Goal: Information Seeking & Learning: Learn about a topic

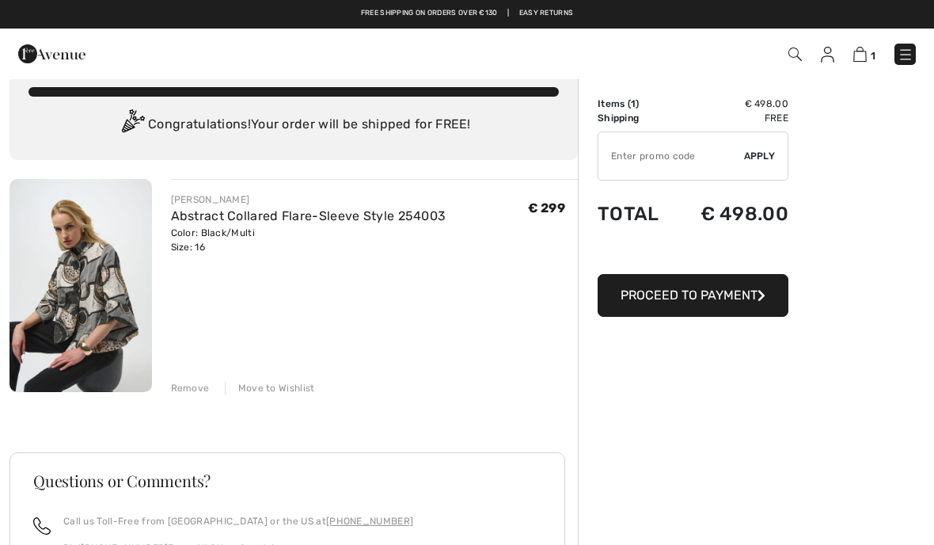
scroll to position [28, 0]
click at [865, 55] on img at bounding box center [860, 54] width 13 height 15
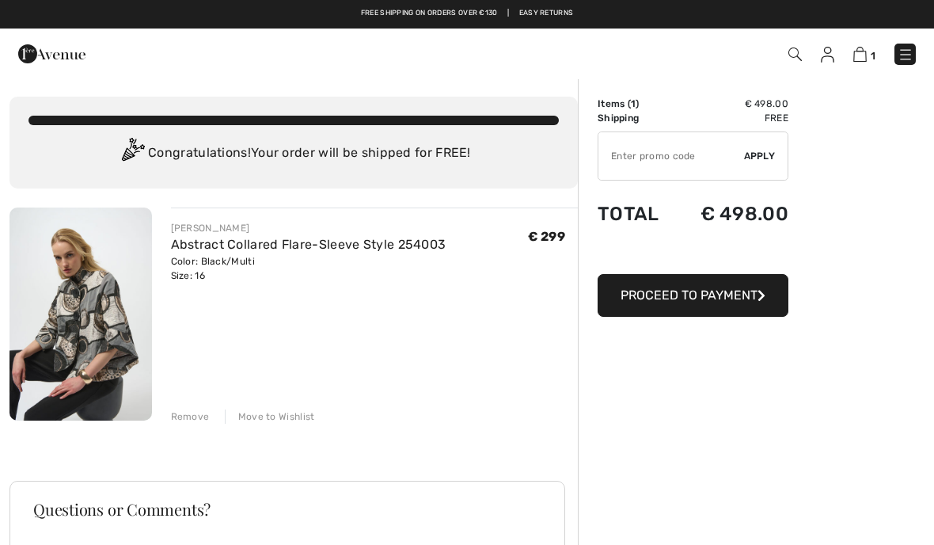
click at [193, 416] on div "Remove" at bounding box center [190, 416] width 39 height 14
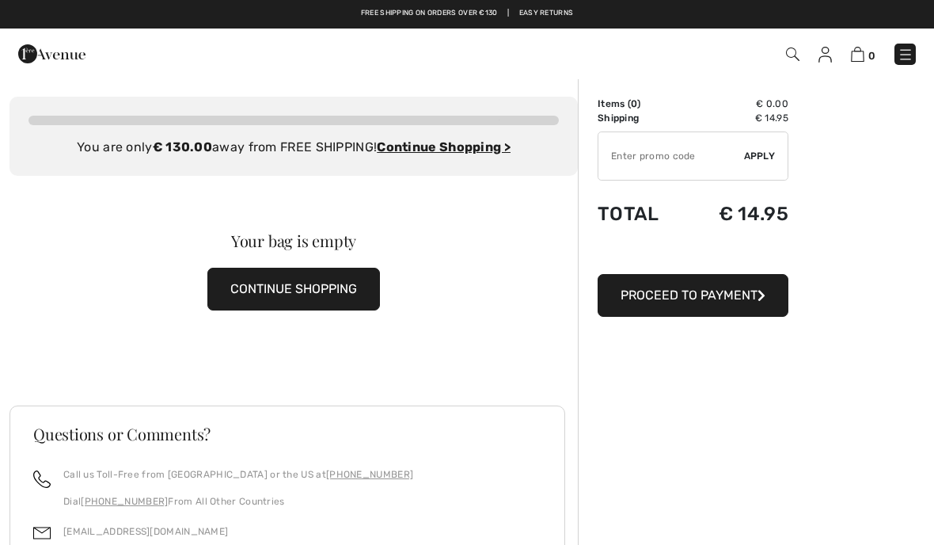
click at [916, 38] on div "0 Checkout" at bounding box center [659, 54] width 538 height 32
click at [905, 55] on img at bounding box center [906, 55] width 16 height 16
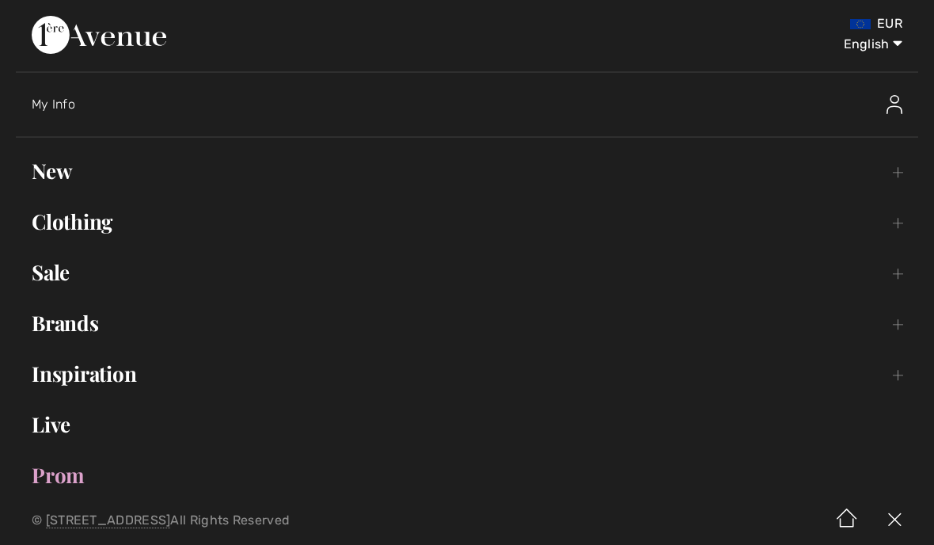
click at [49, 160] on link "New Toggle submenu" at bounding box center [467, 171] width 903 height 35
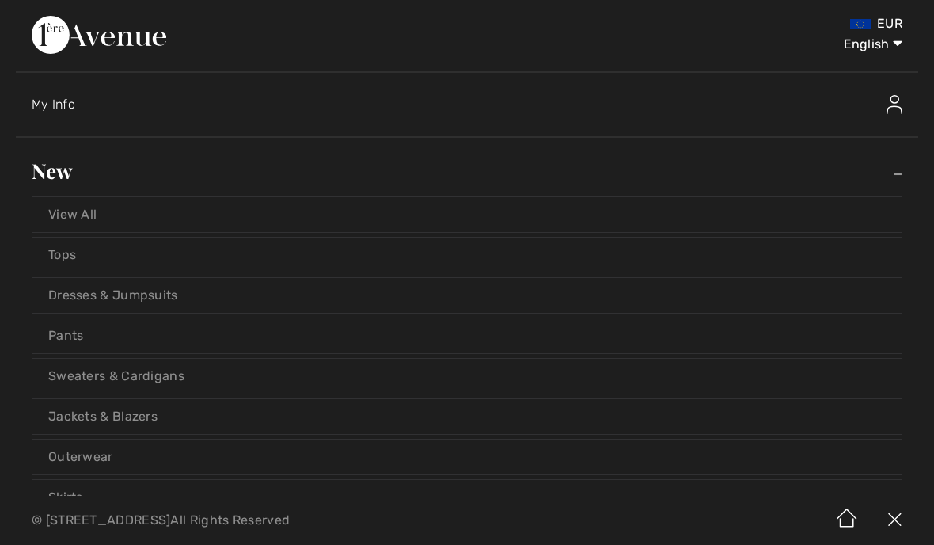
click at [70, 249] on link "Tops" at bounding box center [466, 255] width 869 height 35
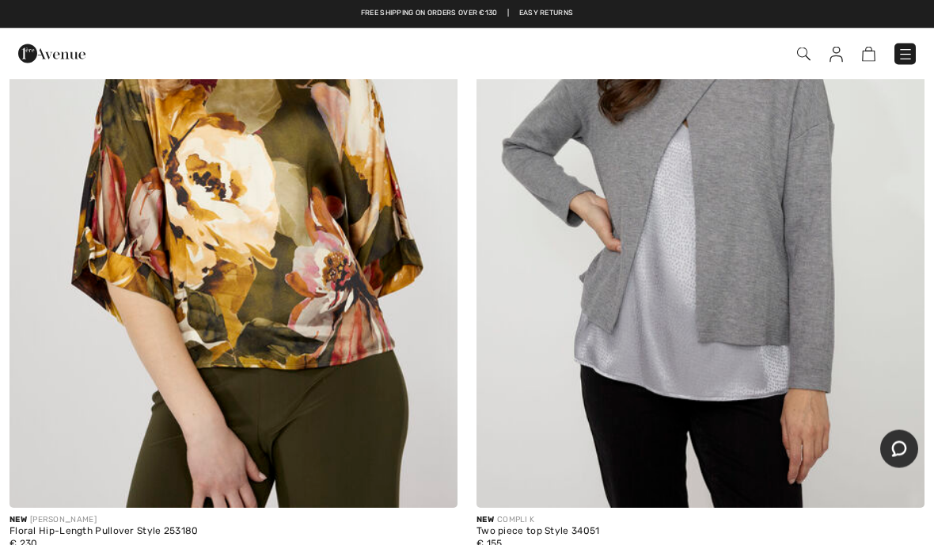
scroll to position [1885, 0]
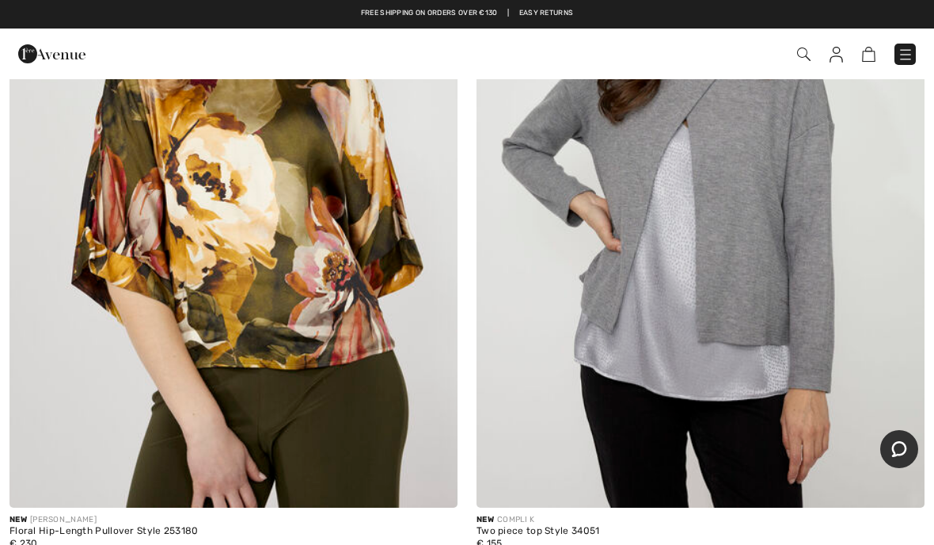
click at [360, 337] on img at bounding box center [234, 171] width 448 height 672
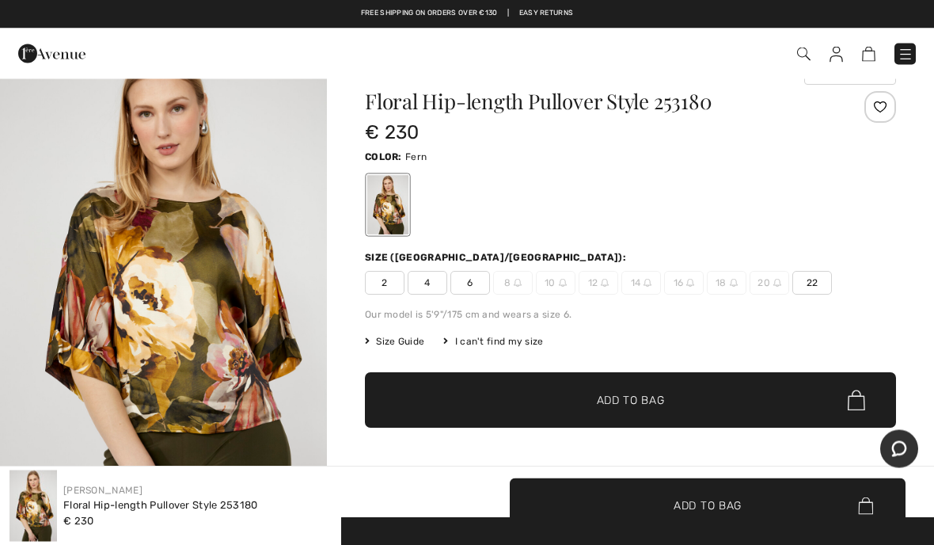
scroll to position [20, 0]
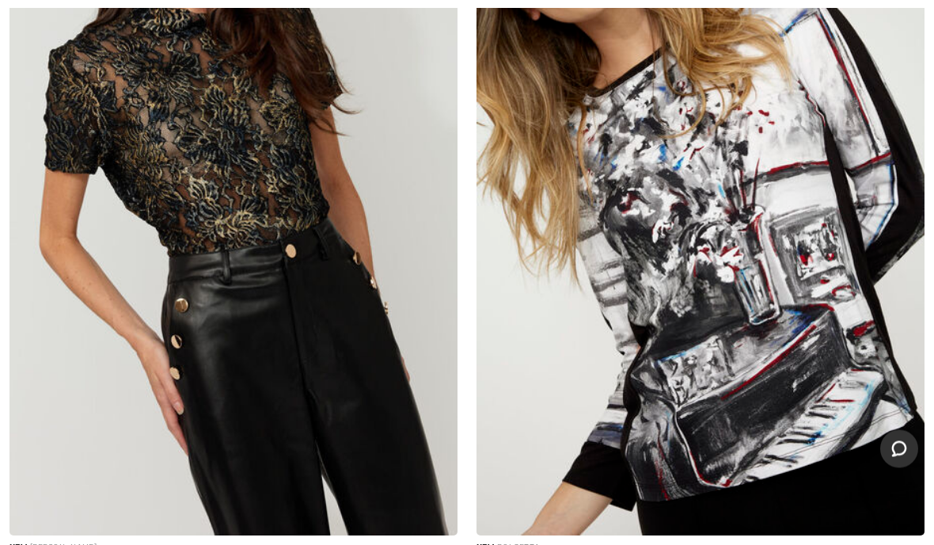
scroll to position [7250, 0]
click at [801, 341] on img at bounding box center [701, 199] width 448 height 672
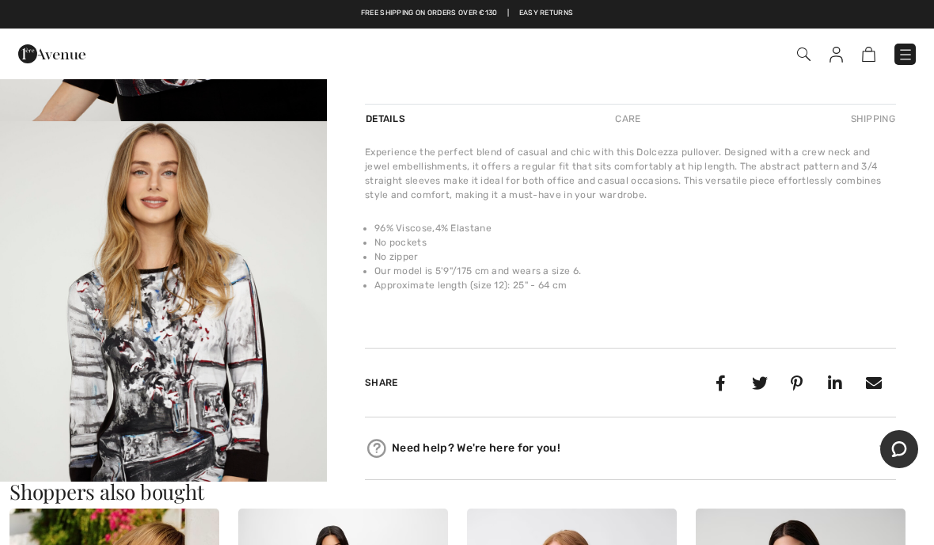
scroll to position [445, 0]
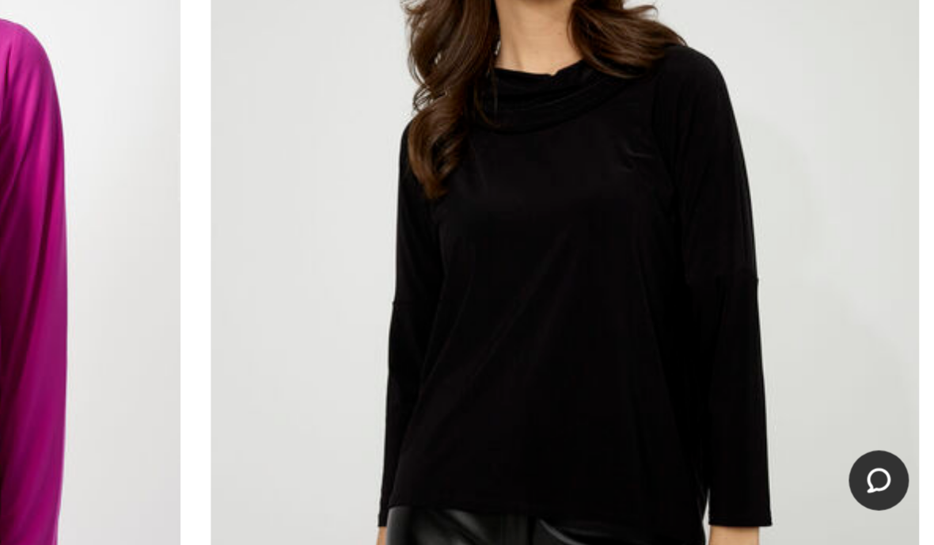
scroll to position [13291, 0]
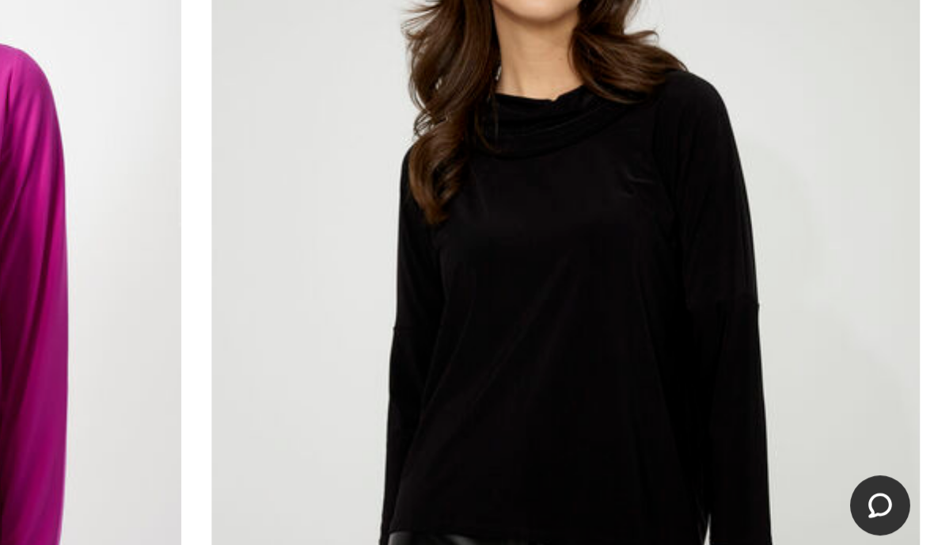
click at [477, 261] on img at bounding box center [701, 312] width 448 height 672
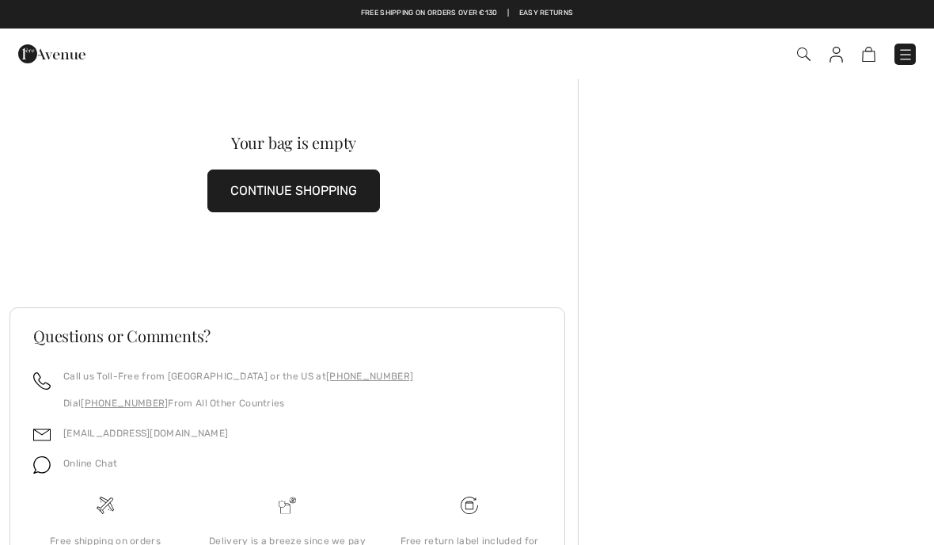
click at [906, 49] on img at bounding box center [906, 55] width 16 height 16
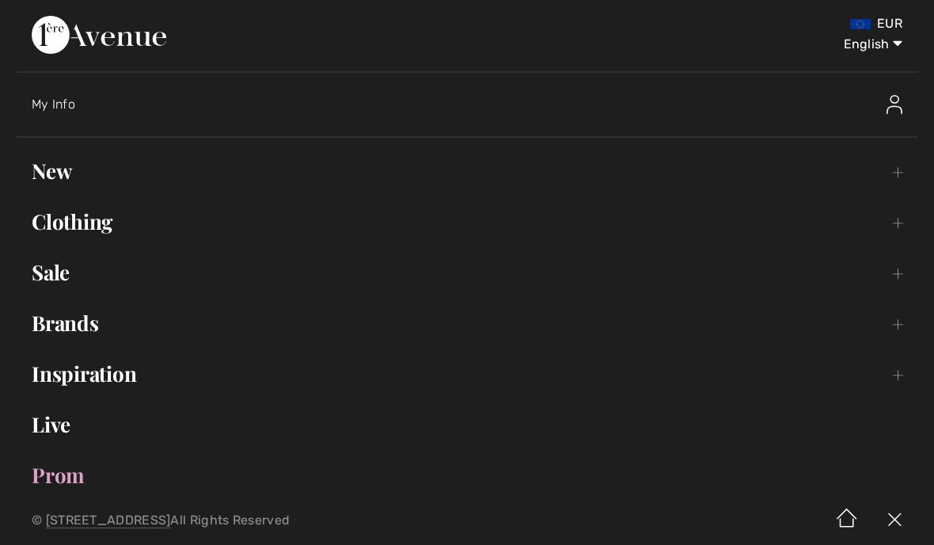
click at [63, 172] on link "New Toggle submenu" at bounding box center [467, 171] width 903 height 35
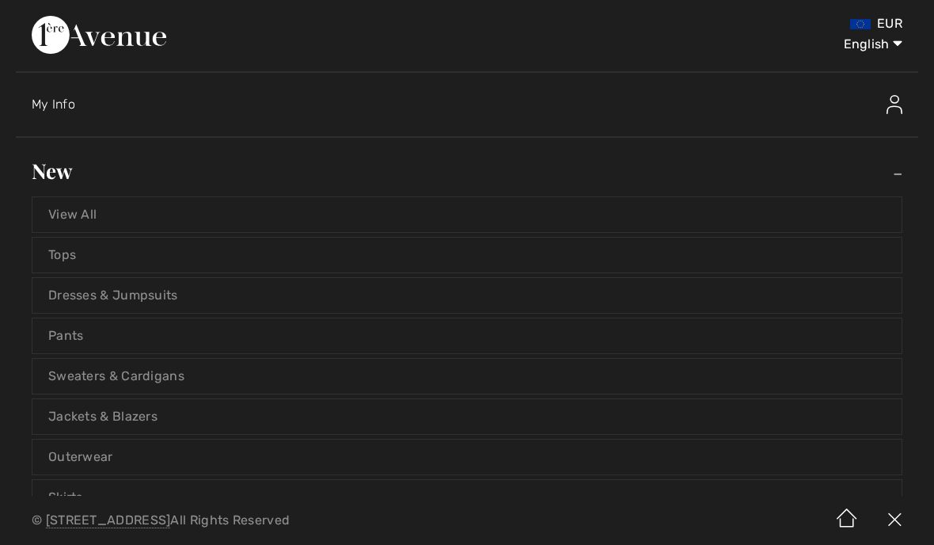
click at [179, 377] on link "Sweaters & Cardigans" at bounding box center [466, 376] width 869 height 35
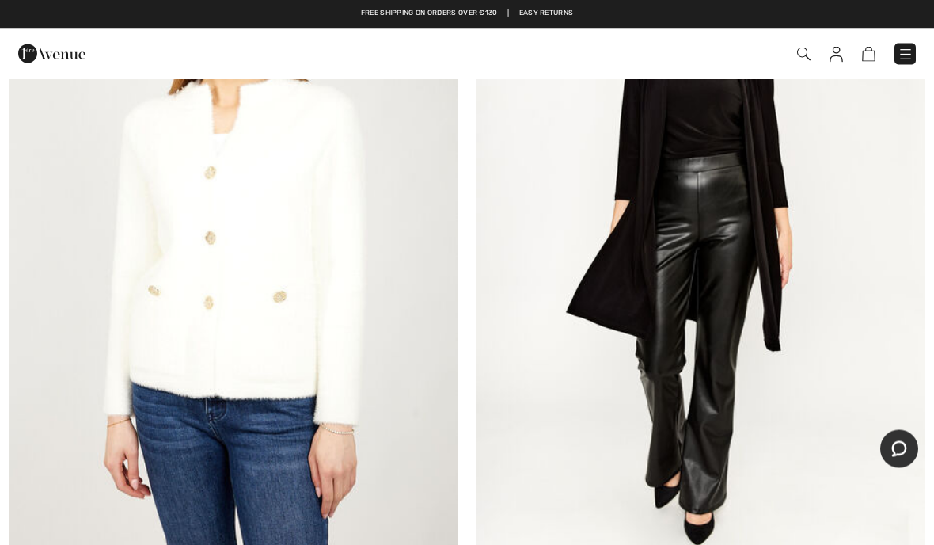
scroll to position [1048, 0]
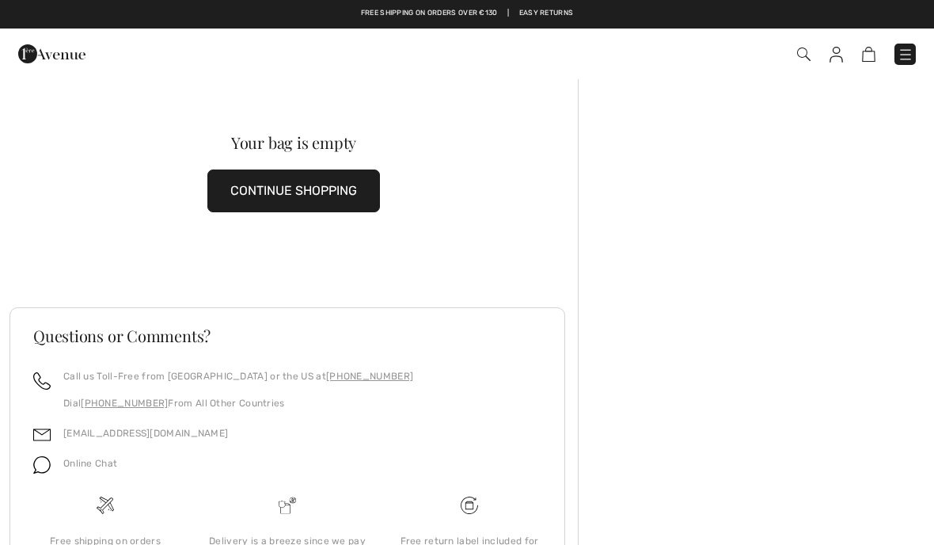
click at [912, 50] on img at bounding box center [906, 55] width 16 height 16
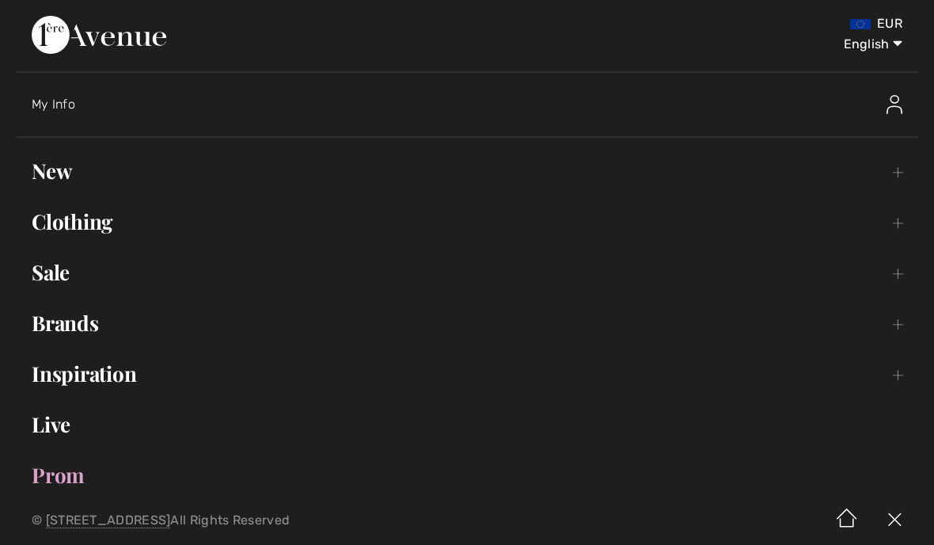
click at [55, 170] on link "New Toggle submenu" at bounding box center [467, 171] width 903 height 35
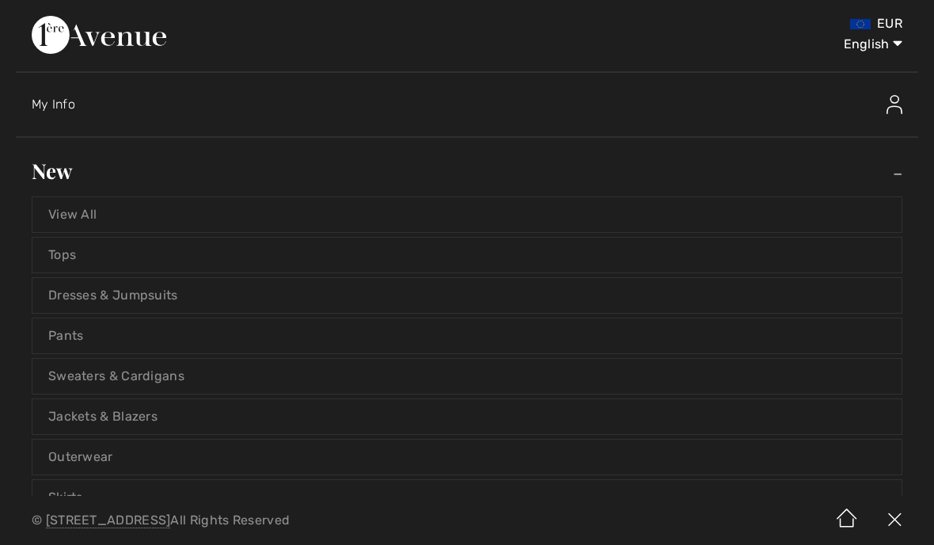
click at [165, 296] on link "Dresses & Jumpsuits" at bounding box center [466, 295] width 869 height 35
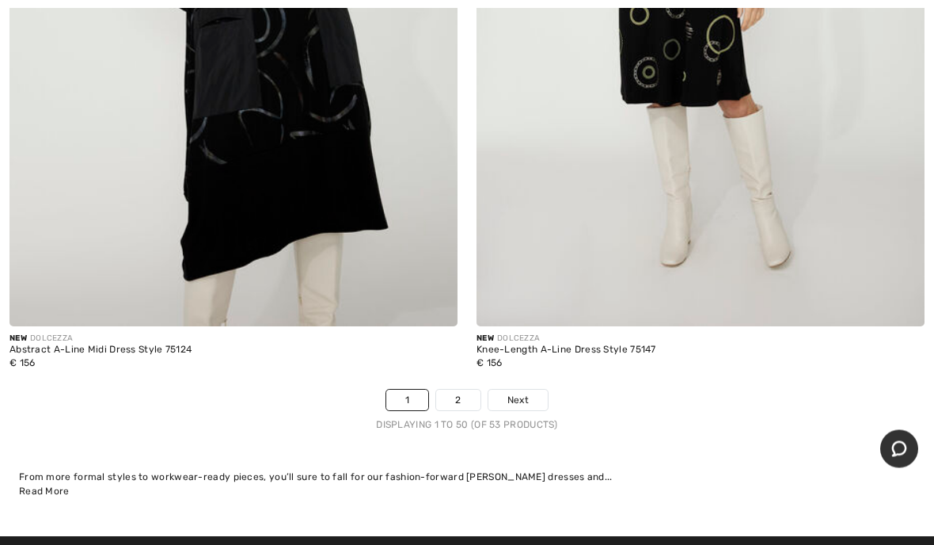
scroll to position [19100, 0]
click at [523, 393] on span "Next" at bounding box center [518, 400] width 21 height 14
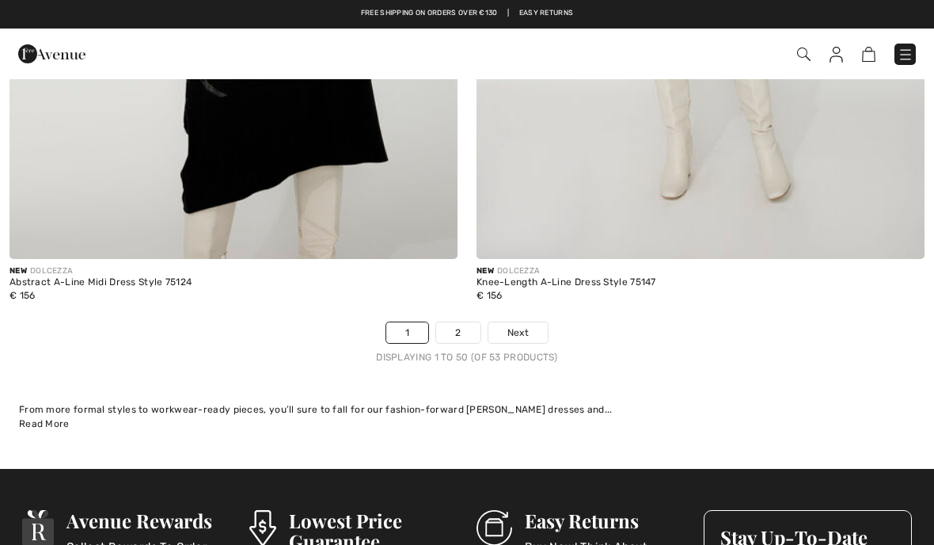
click at [906, 55] on img at bounding box center [906, 55] width 16 height 16
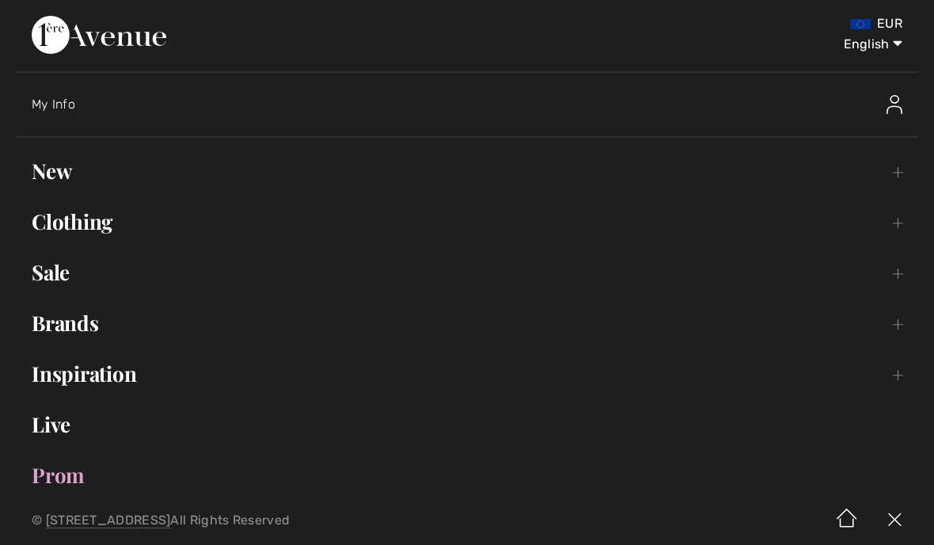
click at [80, 314] on link "Brands Open submenu" at bounding box center [467, 323] width 903 height 35
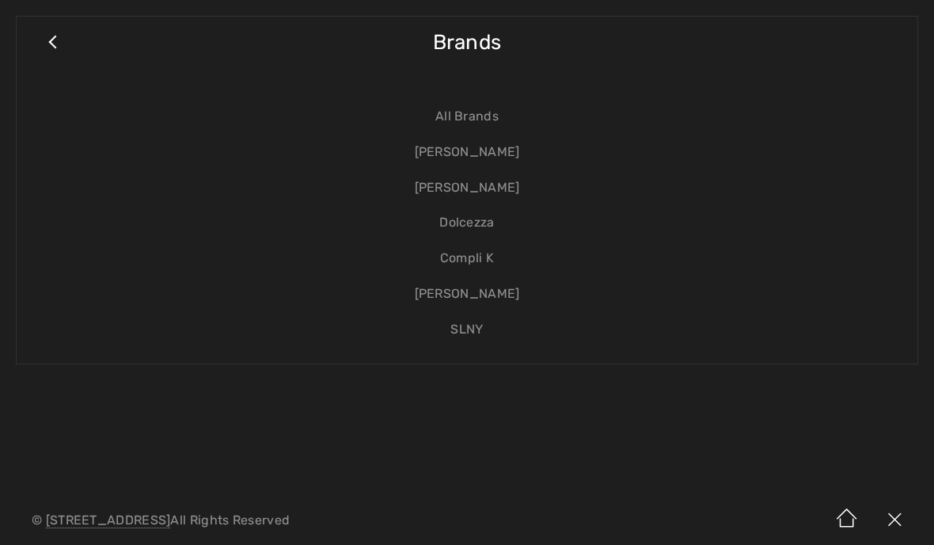
click at [494, 188] on link "[PERSON_NAME]" at bounding box center [466, 188] width 869 height 36
click at [467, 185] on link "[PERSON_NAME]" at bounding box center [466, 188] width 869 height 36
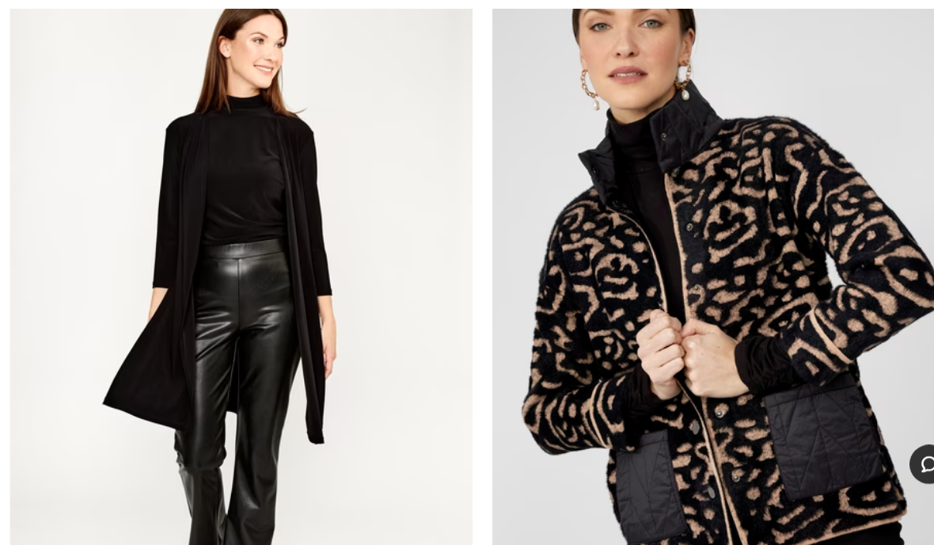
scroll to position [5168, 0]
click at [722, 381] on img at bounding box center [701, 309] width 448 height 672
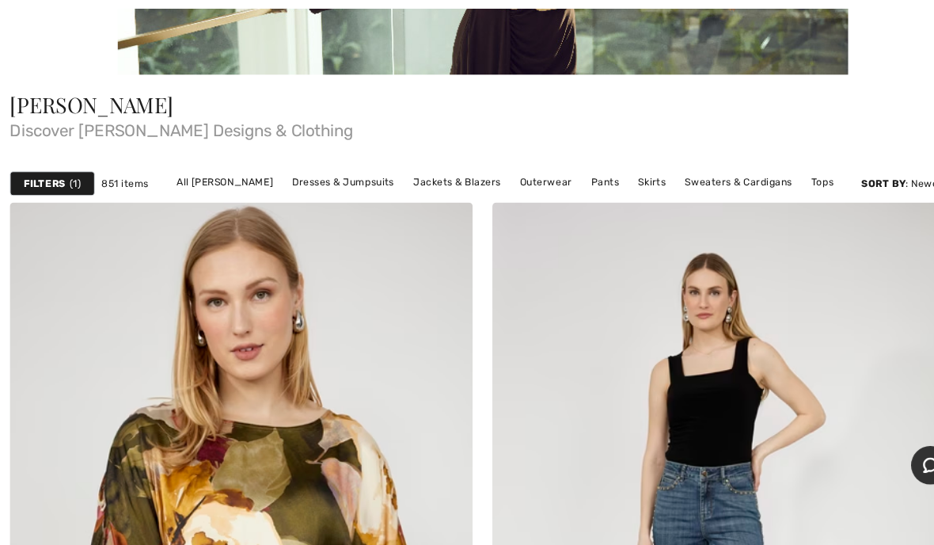
scroll to position [335, 0]
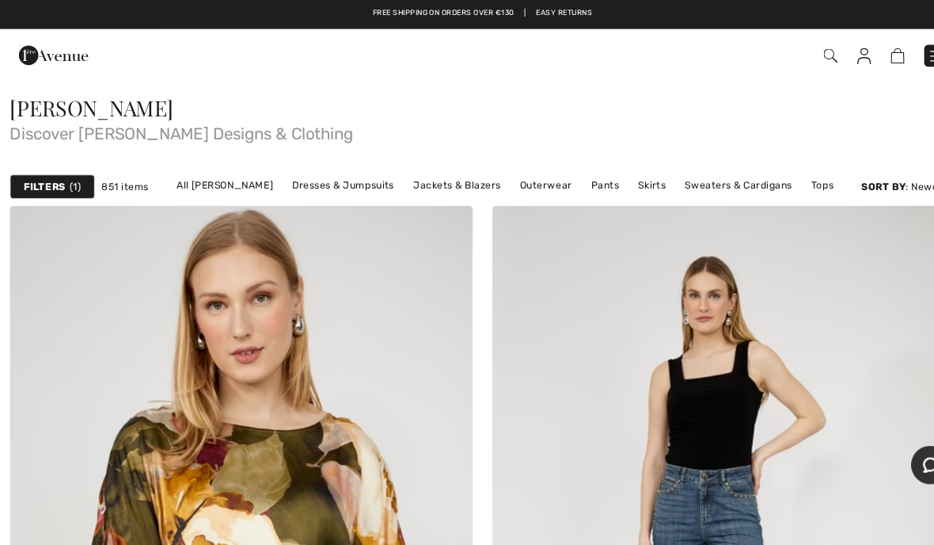
click at [220, 187] on link "All [PERSON_NAME]" at bounding box center [217, 179] width 109 height 21
click at [226, 169] on link "All [PERSON_NAME]" at bounding box center [217, 179] width 109 height 21
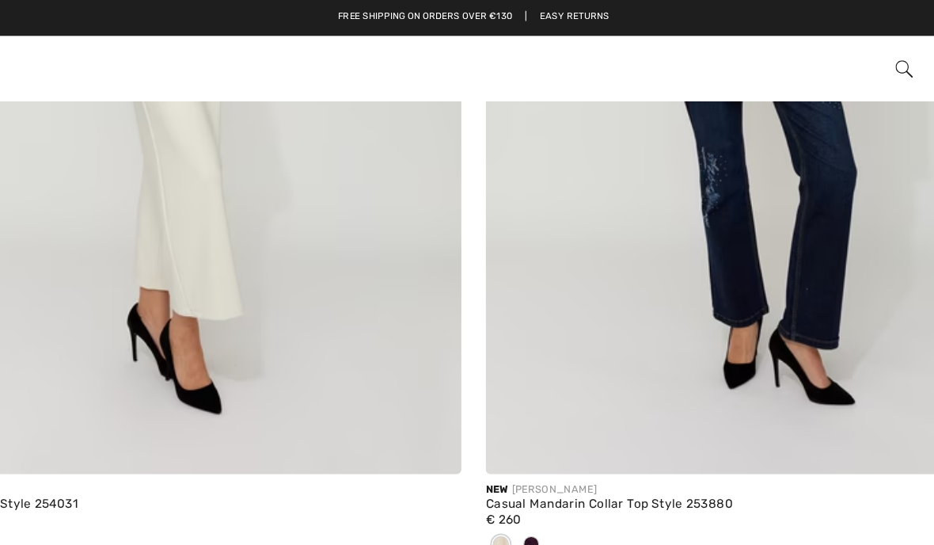
scroll to position [11530, 0]
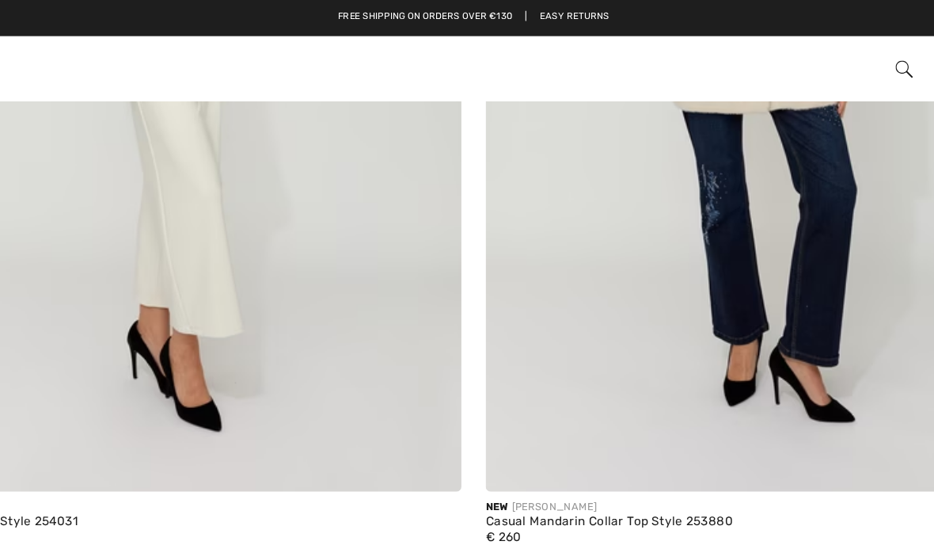
click at [500, 435] on div at bounding box center [512, 441] width 24 height 26
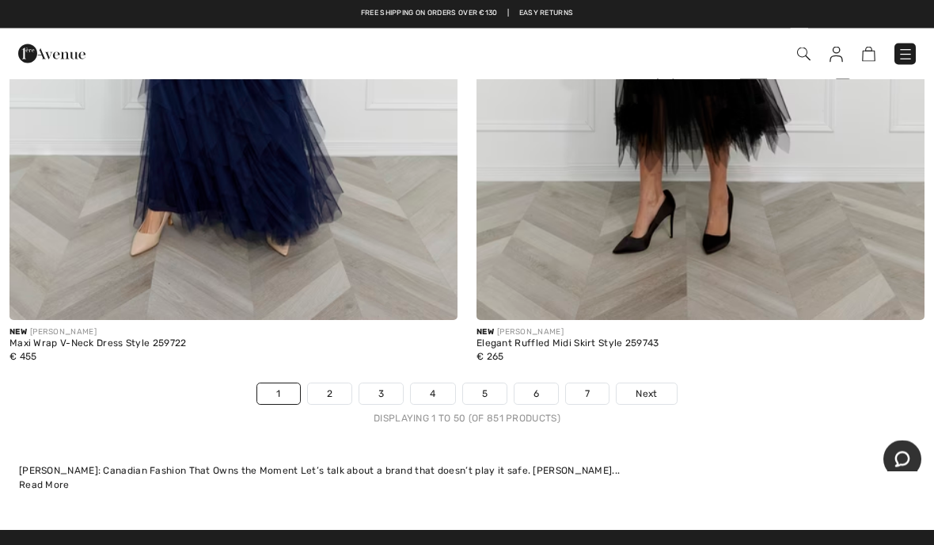
scroll to position [19254, 0]
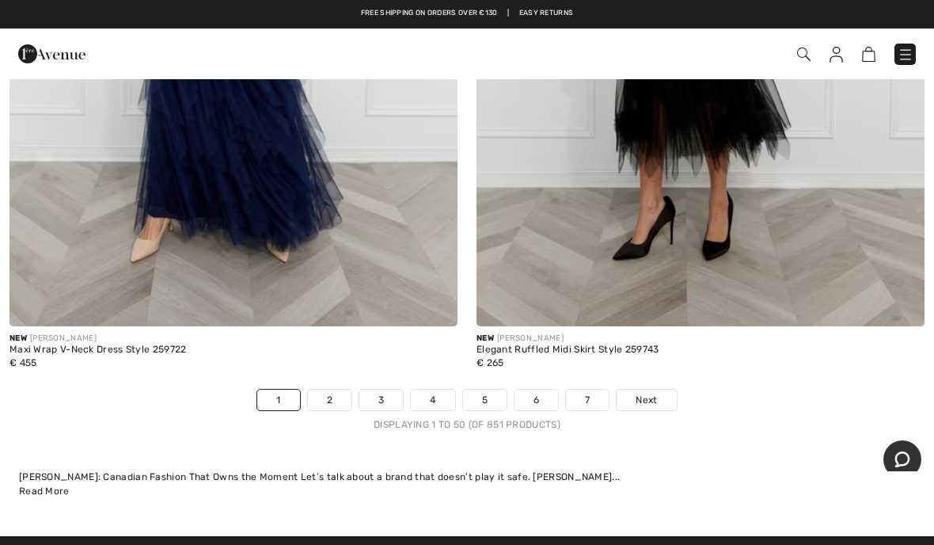
click at [653, 393] on span "Next" at bounding box center [646, 400] width 21 height 14
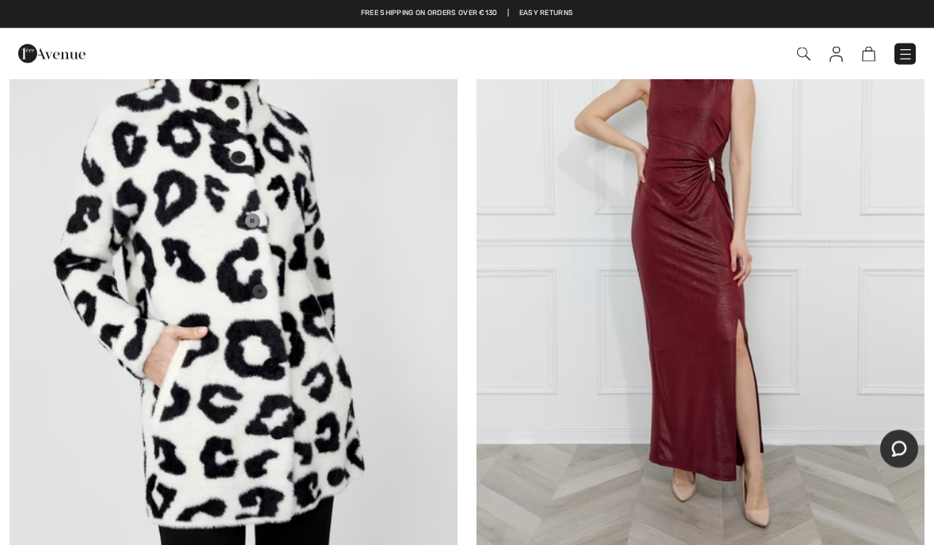
scroll to position [9834, 0]
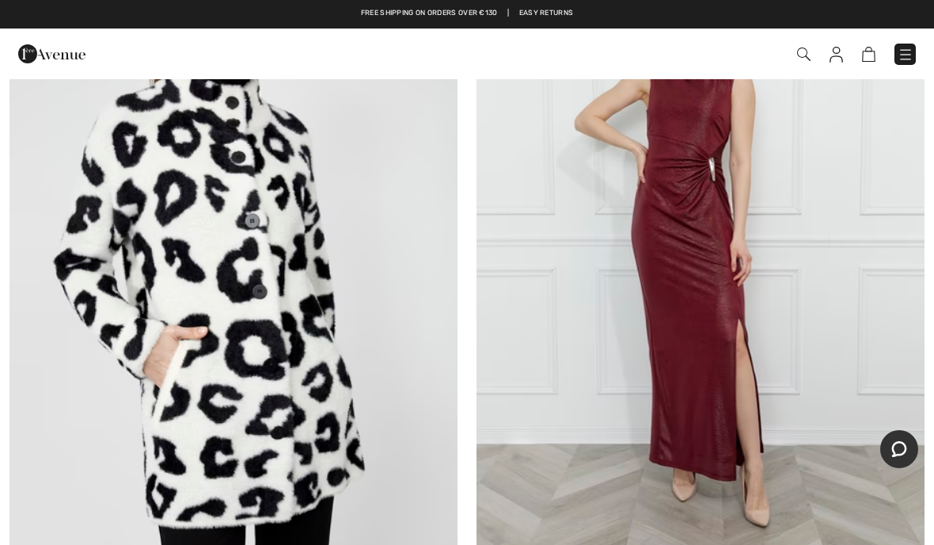
click at [316, 305] on img at bounding box center [234, 249] width 448 height 672
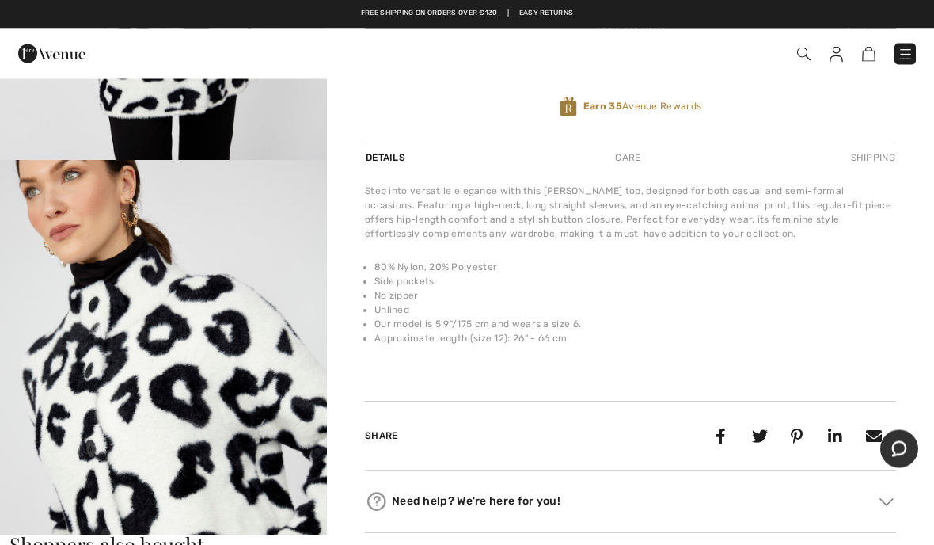
scroll to position [424, 0]
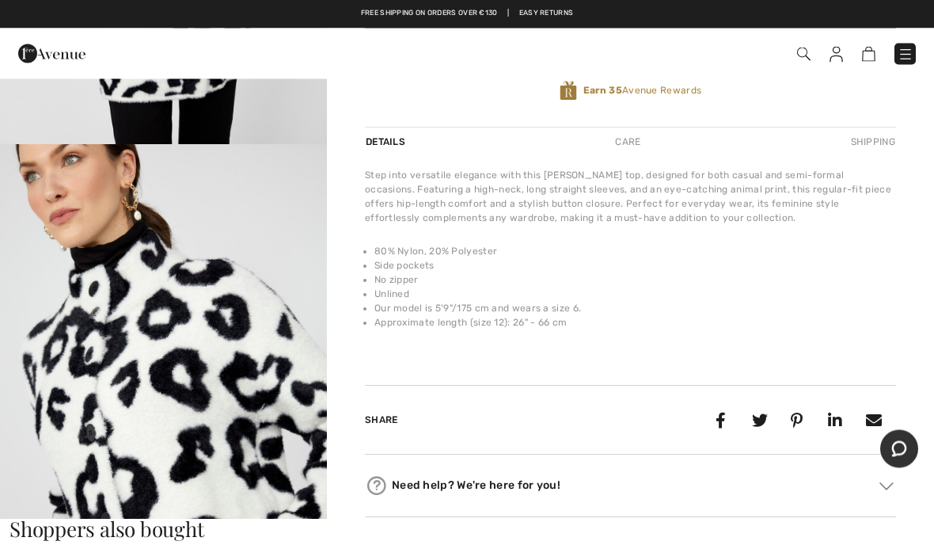
click at [268, 366] on img "2 / 4" at bounding box center [163, 390] width 327 height 491
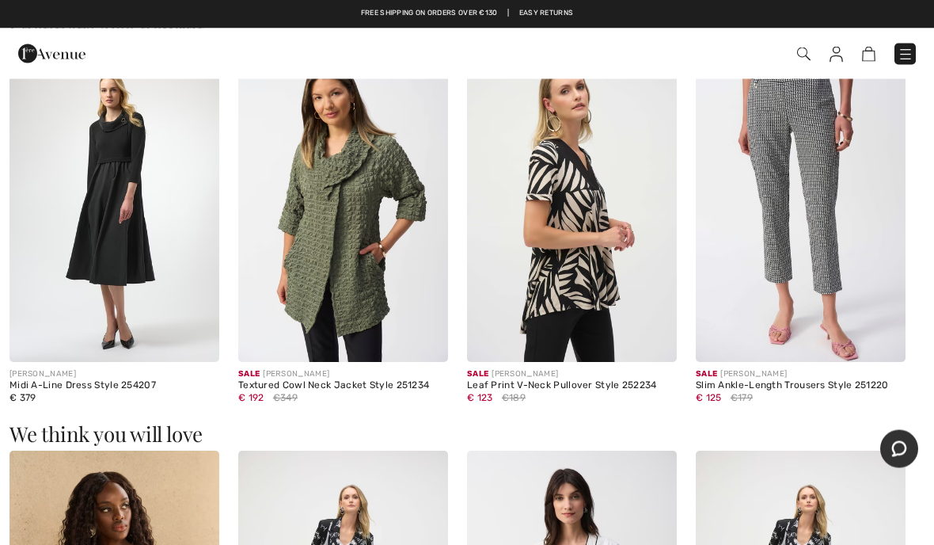
scroll to position [938, 0]
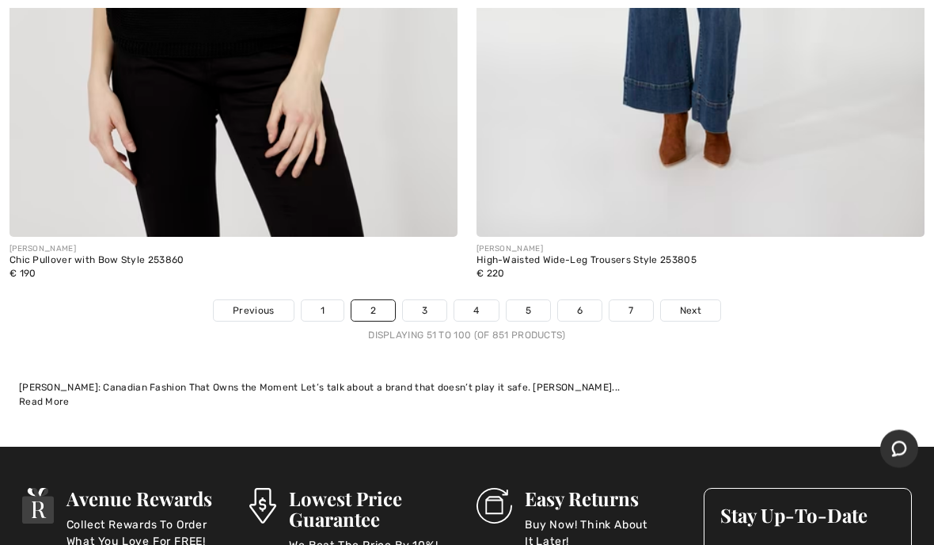
scroll to position [19448, 0]
click at [702, 300] on link "Next" at bounding box center [690, 310] width 59 height 21
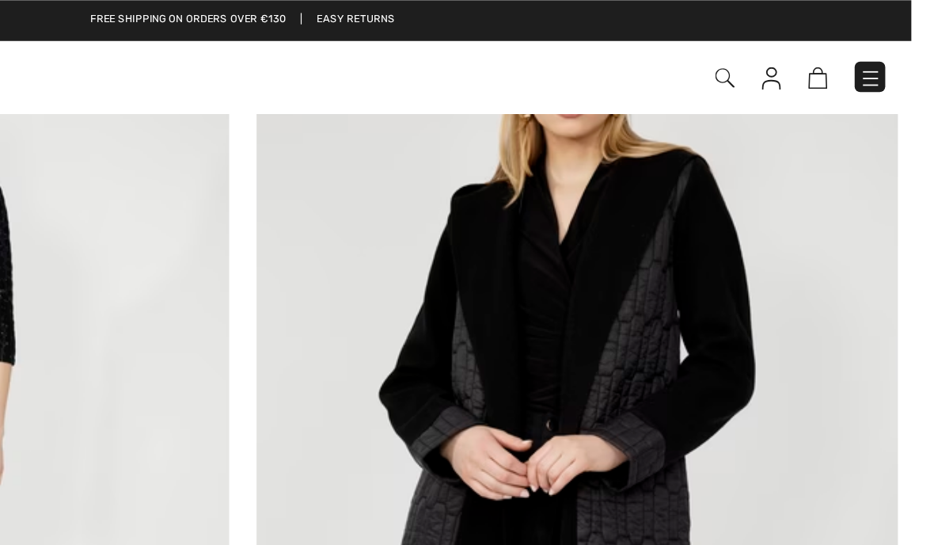
scroll to position [12627, 0]
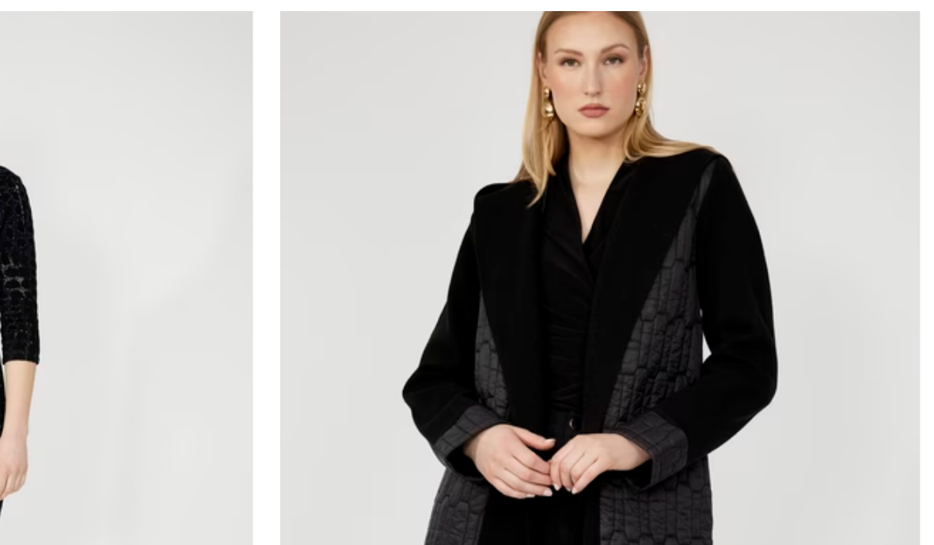
click at [477, 251] on img at bounding box center [701, 316] width 448 height 672
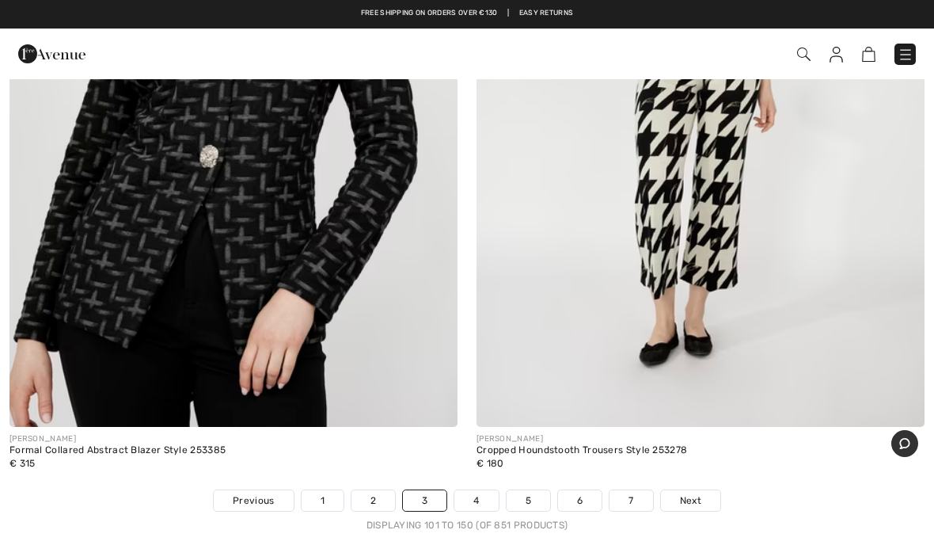
scroll to position [19048, 0]
click at [695, 494] on span "Next" at bounding box center [690, 501] width 21 height 14
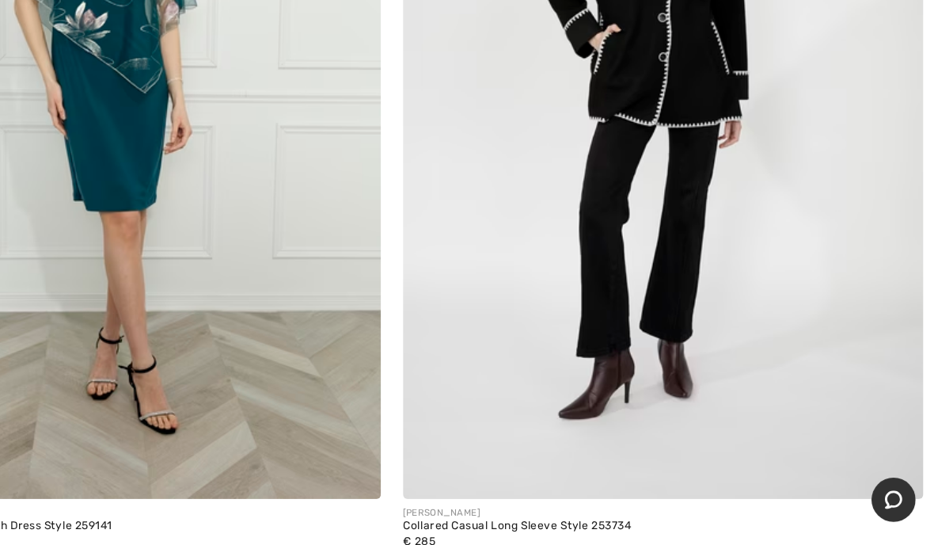
scroll to position [3015, 0]
click at [550, 351] on img at bounding box center [701, 112] width 448 height 672
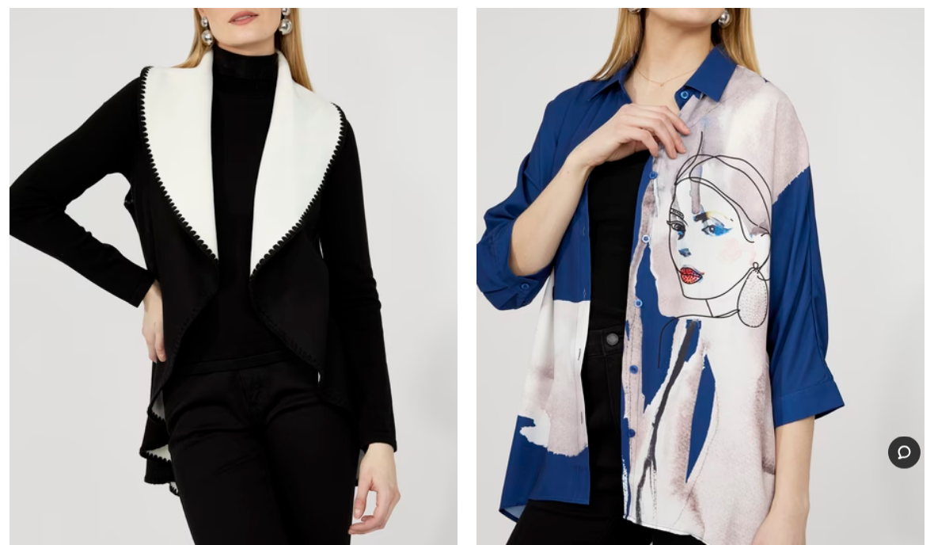
scroll to position [5968, 0]
click at [350, 358] on img at bounding box center [234, 243] width 448 height 672
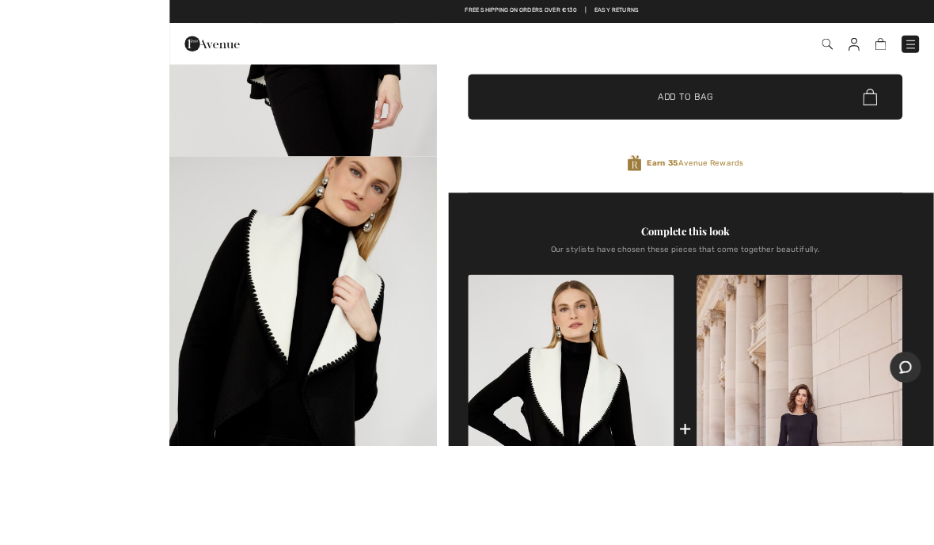
scroll to position [615, 0]
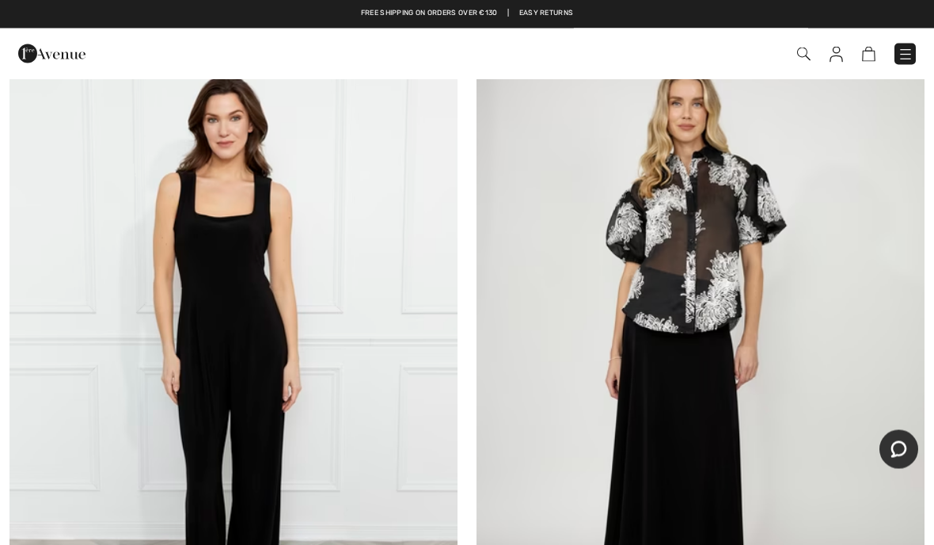
scroll to position [18916, 0]
